Goal: Transaction & Acquisition: Purchase product/service

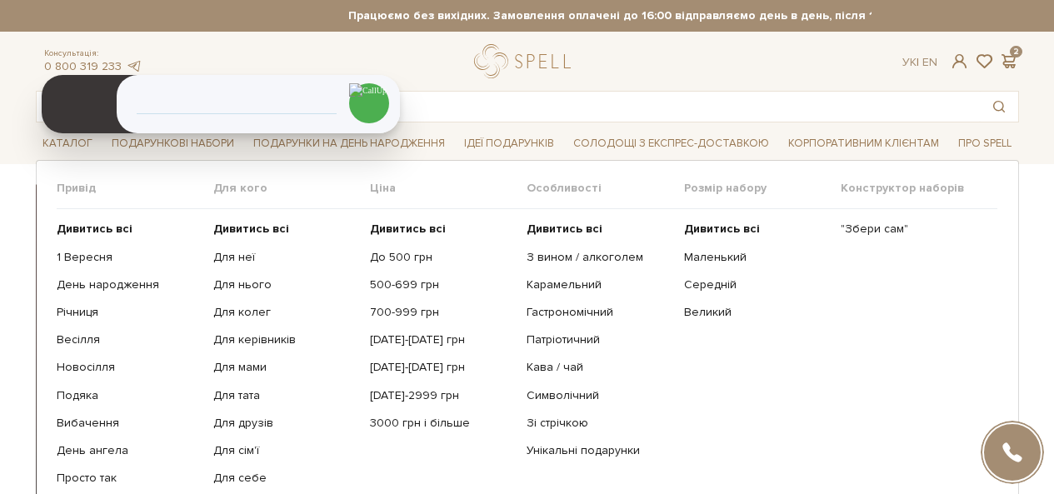
click at [166, 147] on span "Подарункові набори" at bounding box center [173, 144] width 136 height 26
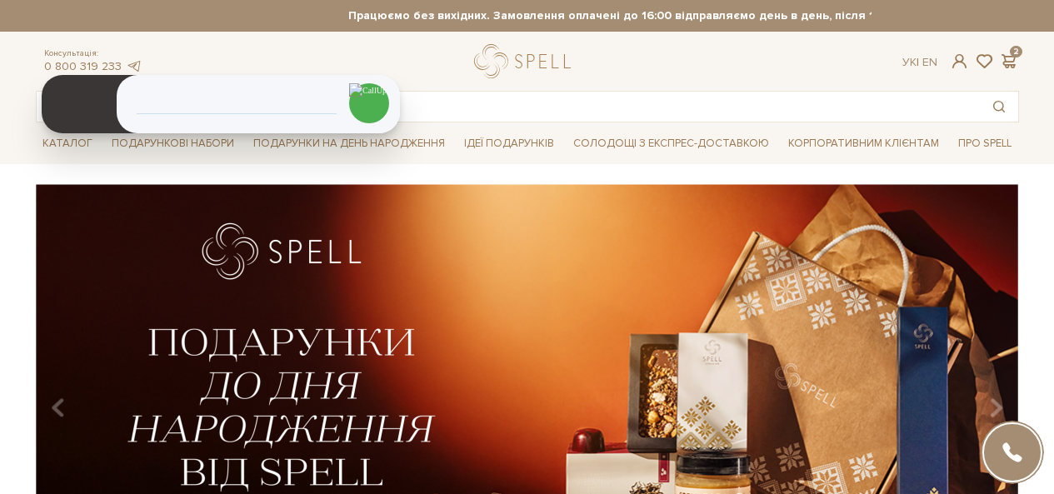
click at [166, 147] on span "Подарункові набори" at bounding box center [173, 144] width 136 height 26
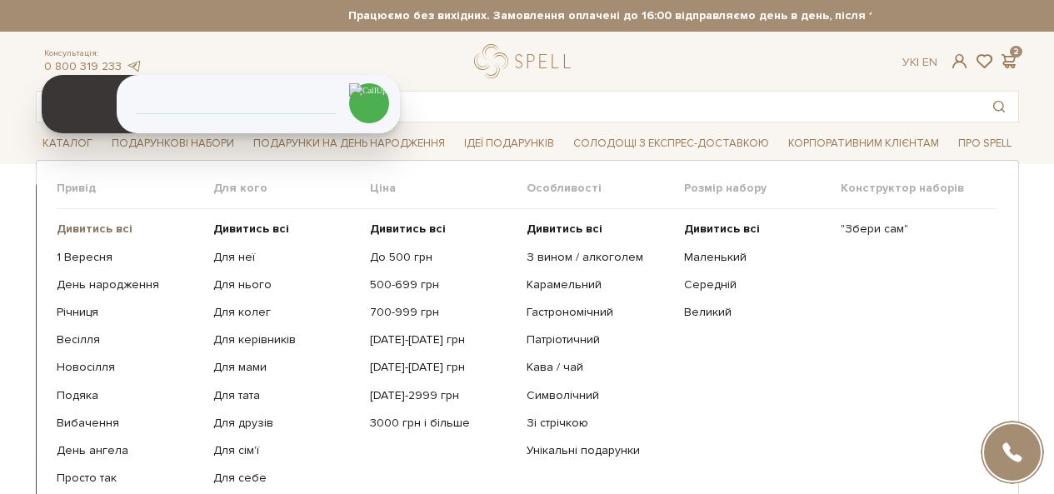
click at [71, 237] on link "Дивитись всі" at bounding box center [129, 229] width 144 height 15
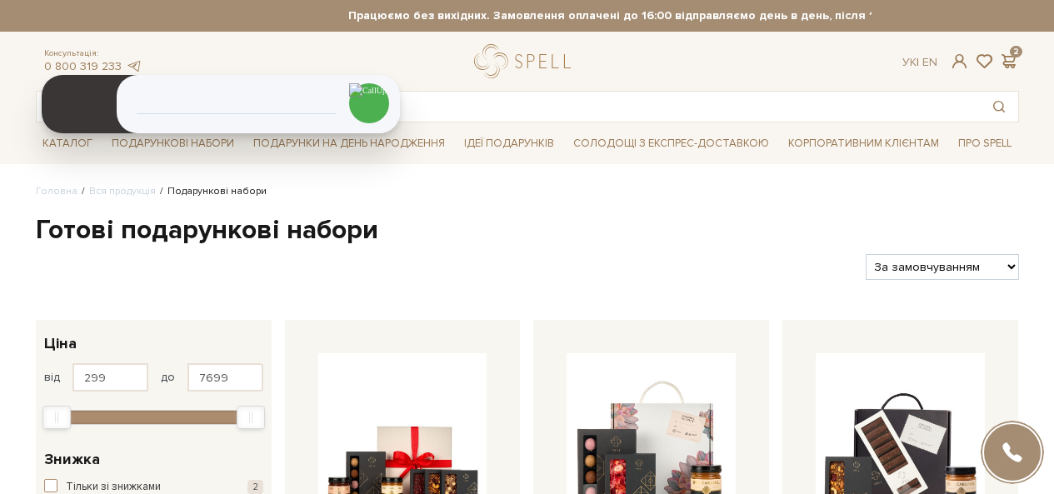
click at [947, 268] on select "За замовчуванням За Ціною (зростання) За Ціною (зменшення) Новинки За популярні…" at bounding box center [941, 267] width 152 height 26
select select "[URL][DOMAIN_NAME]"
click at [865, 254] on select "За замовчуванням За Ціною (зростання) За Ціною (зменшення) Новинки За популярні…" at bounding box center [941, 267] width 152 height 26
